Goal: Transaction & Acquisition: Purchase product/service

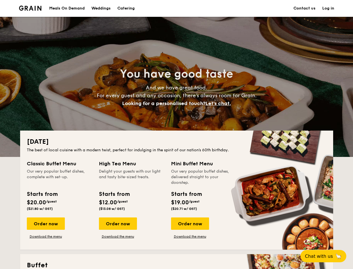
click at [177, 134] on div "[DATE] The best of local cuisine with a modern twist, perfect for indulging in …" at bounding box center [176, 189] width 313 height 119
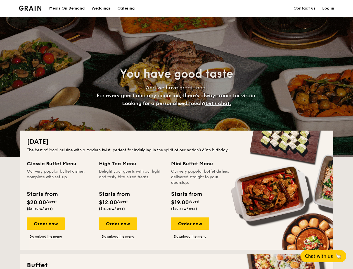
click at [329, 8] on link "Log in" at bounding box center [329, 8] width 12 height 17
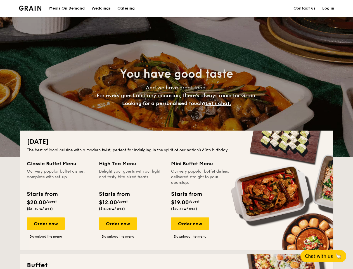
click at [220, 103] on span "Let's chat." at bounding box center [218, 103] width 25 height 6
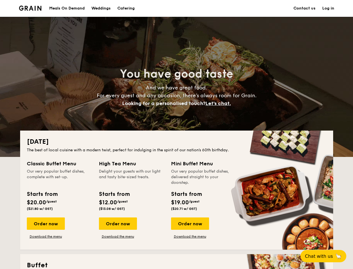
click at [46, 223] on div "Order now" at bounding box center [46, 223] width 38 height 12
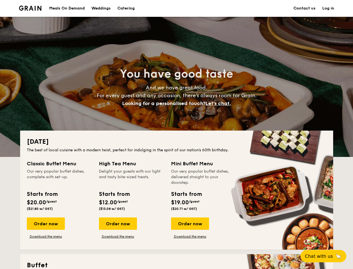
click at [118, 223] on div "Order now" at bounding box center [118, 223] width 38 height 12
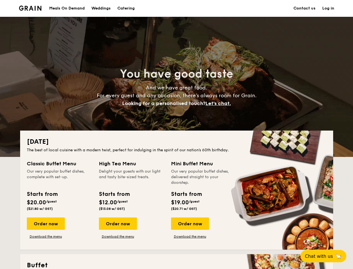
click at [190, 223] on div "Order now" at bounding box center [190, 223] width 38 height 12
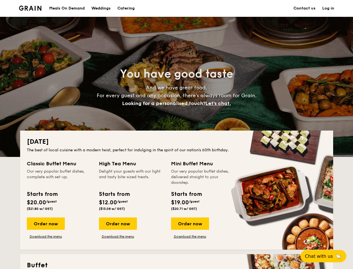
click at [327, 256] on span "Chat with us" at bounding box center [319, 255] width 28 height 5
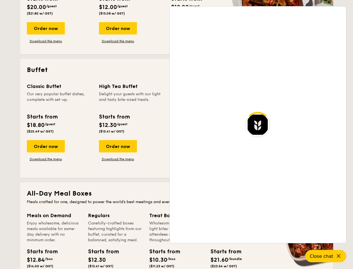
scroll to position [1084, 0]
